Goal: Transaction & Acquisition: Purchase product/service

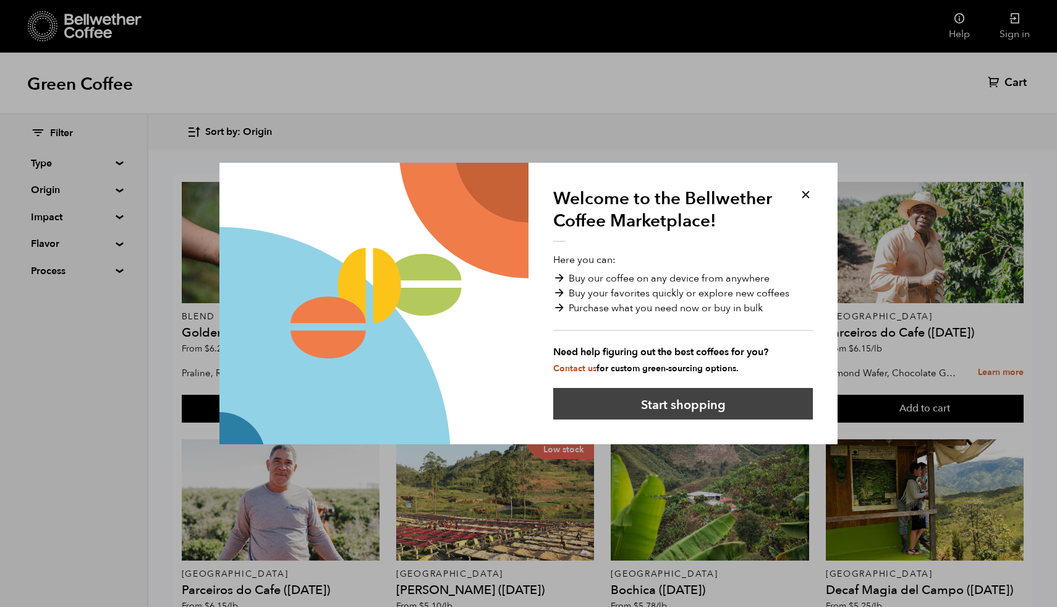
click at [674, 401] on button "Start shopping" at bounding box center [683, 404] width 260 height 32
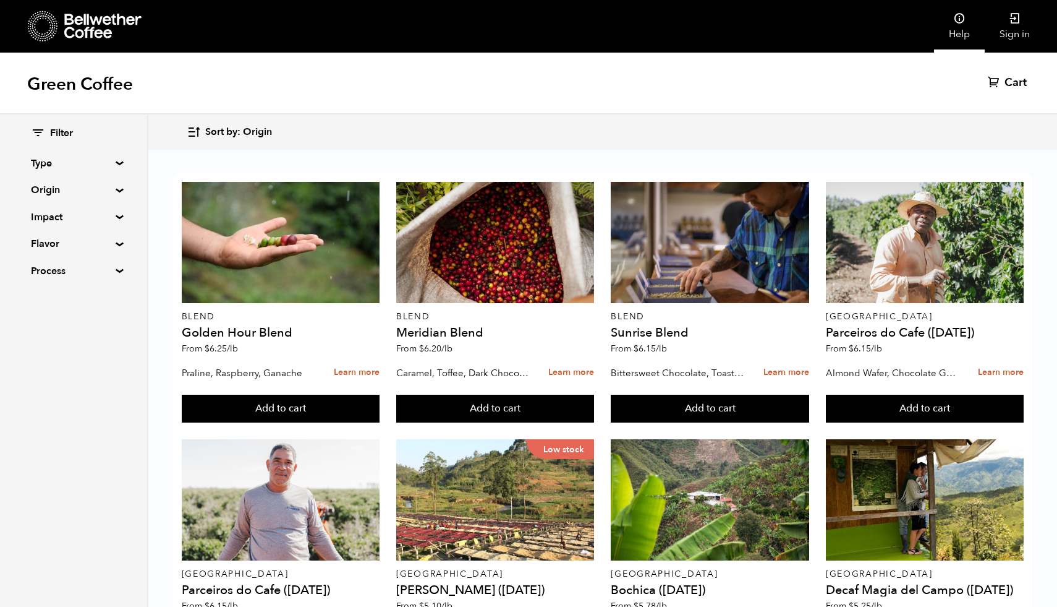
click at [963, 17] on icon at bounding box center [959, 18] width 12 height 12
click at [70, 168] on summary "Type" at bounding box center [73, 163] width 85 height 15
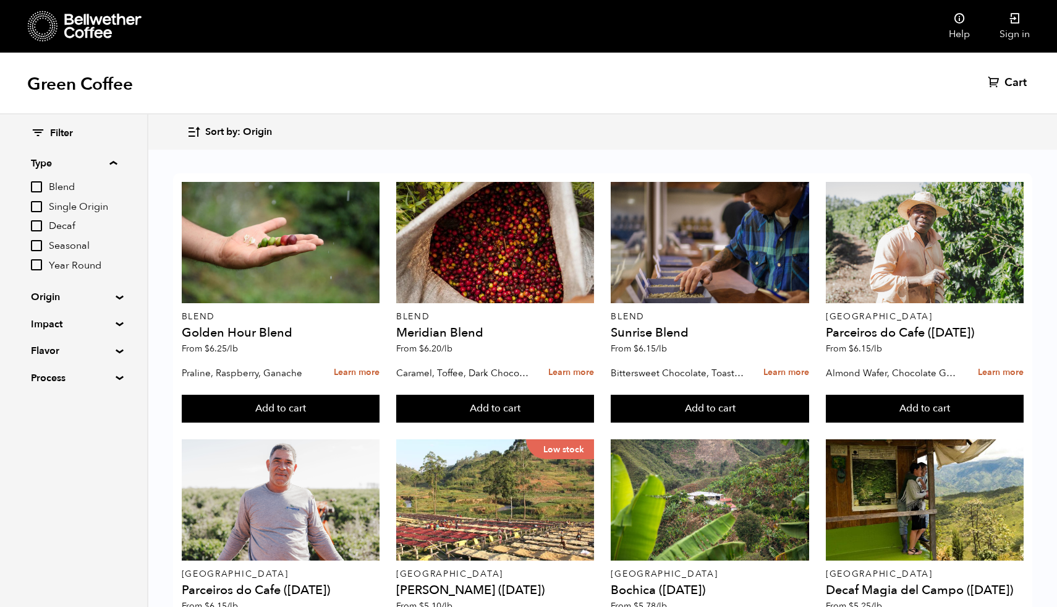
click at [70, 168] on summary "Type" at bounding box center [74, 163] width 86 height 15
click at [70, 191] on summary "Origin" at bounding box center [73, 189] width 85 height 15
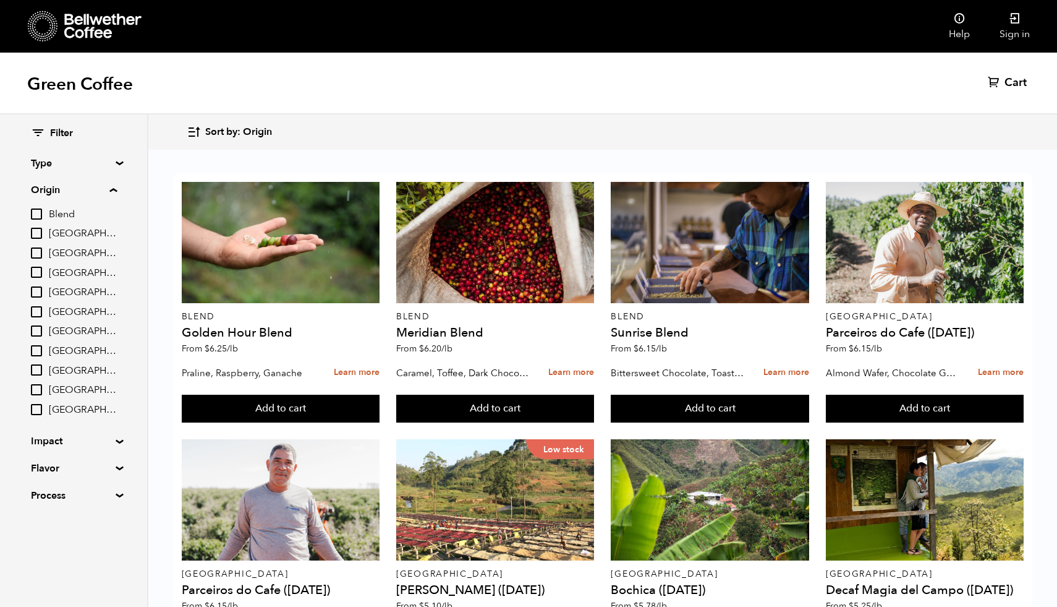
click at [70, 191] on summary "Origin" at bounding box center [74, 189] width 86 height 15
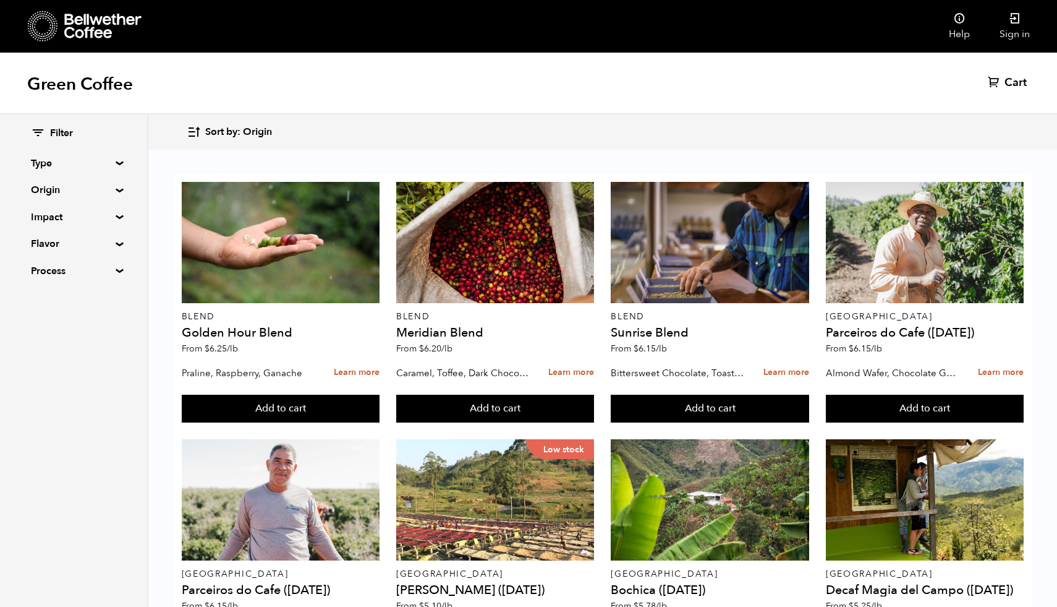
click at [69, 221] on summary "Impact" at bounding box center [73, 217] width 85 height 15
click at [69, 221] on summary "Impact" at bounding box center [74, 217] width 86 height 15
click at [69, 247] on summary "Flavor" at bounding box center [73, 243] width 85 height 15
click at [69, 247] on summary "Flavor" at bounding box center [74, 243] width 86 height 15
click at [69, 247] on summary "Flavor" at bounding box center [73, 243] width 85 height 15
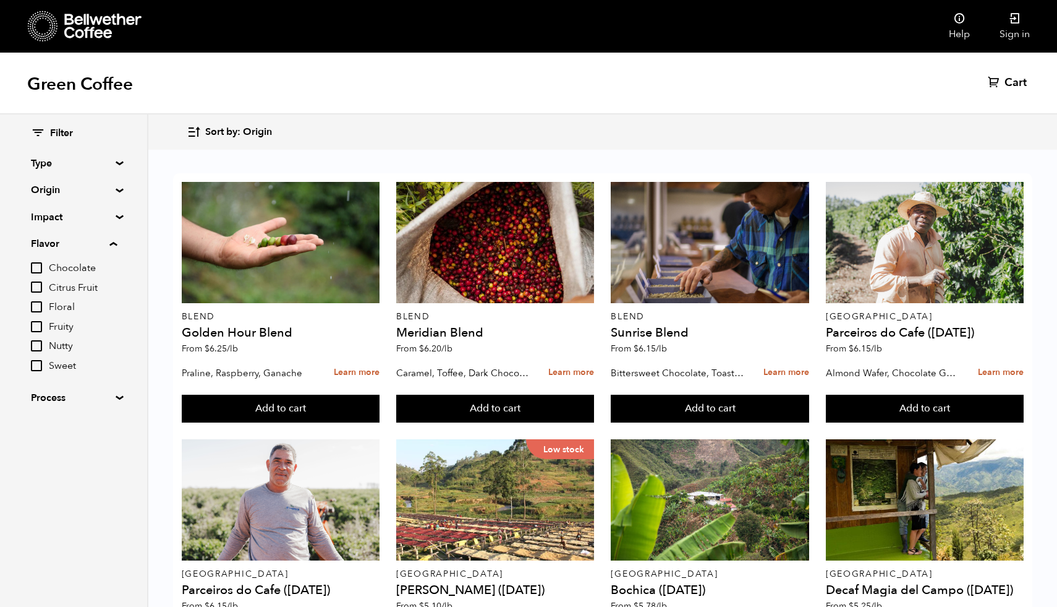
click at [69, 247] on summary "Flavor" at bounding box center [74, 243] width 86 height 15
click at [68, 270] on summary "Process" at bounding box center [73, 270] width 85 height 15
click at [68, 270] on summary "Process" at bounding box center [74, 270] width 86 height 15
